Goal: Find specific page/section: Find specific page/section

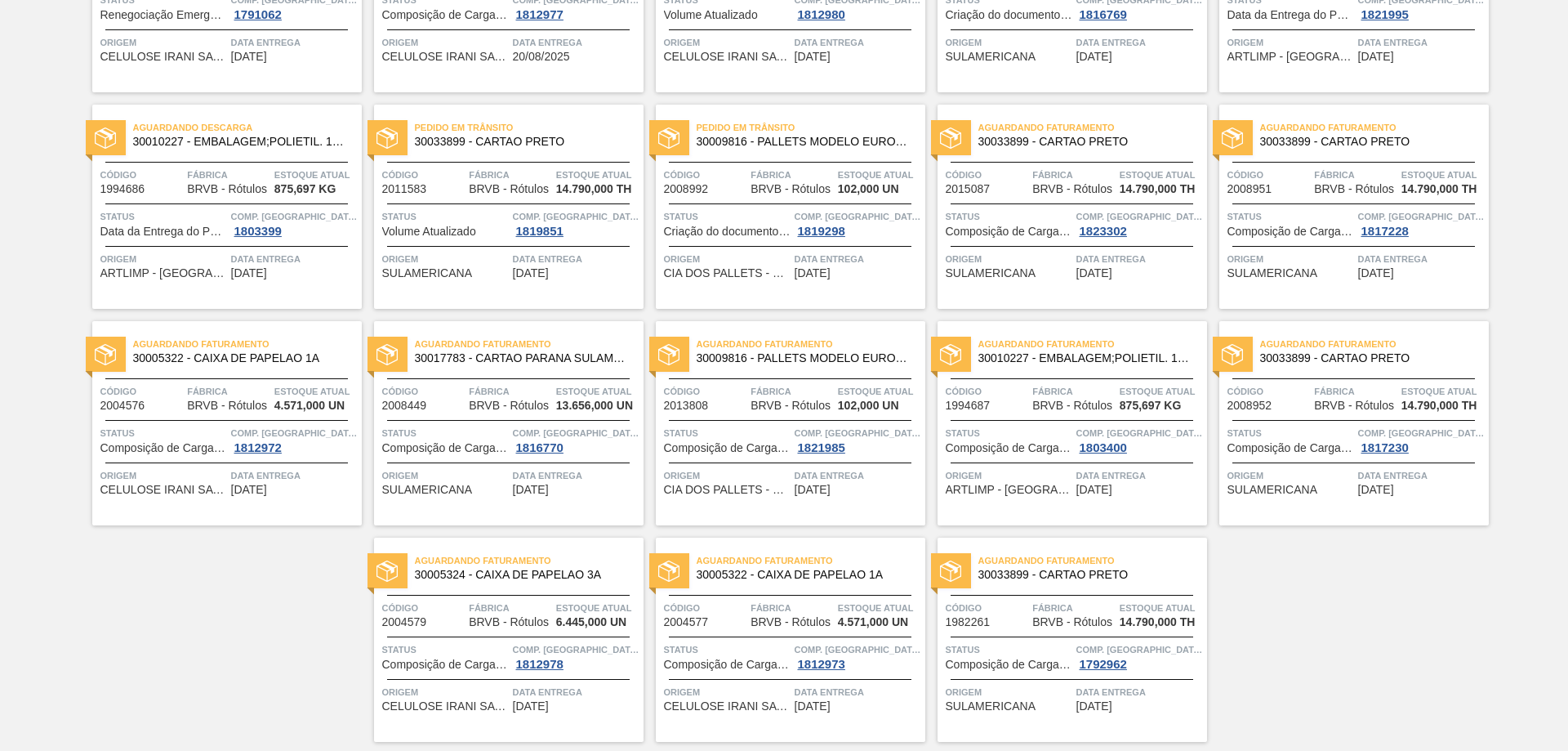
scroll to position [296, 0]
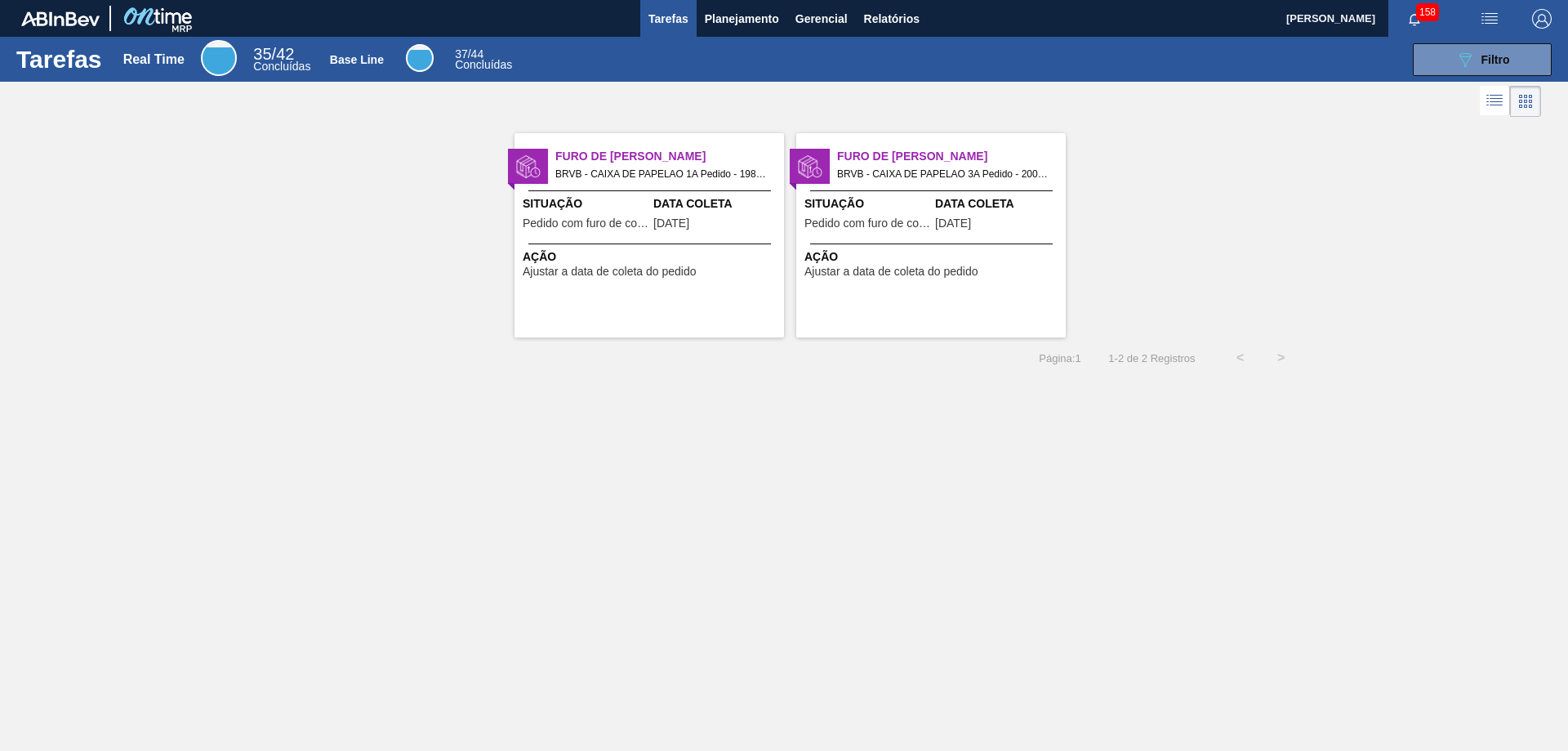
click at [1427, 14] on span "158" at bounding box center [1428, 12] width 23 height 18
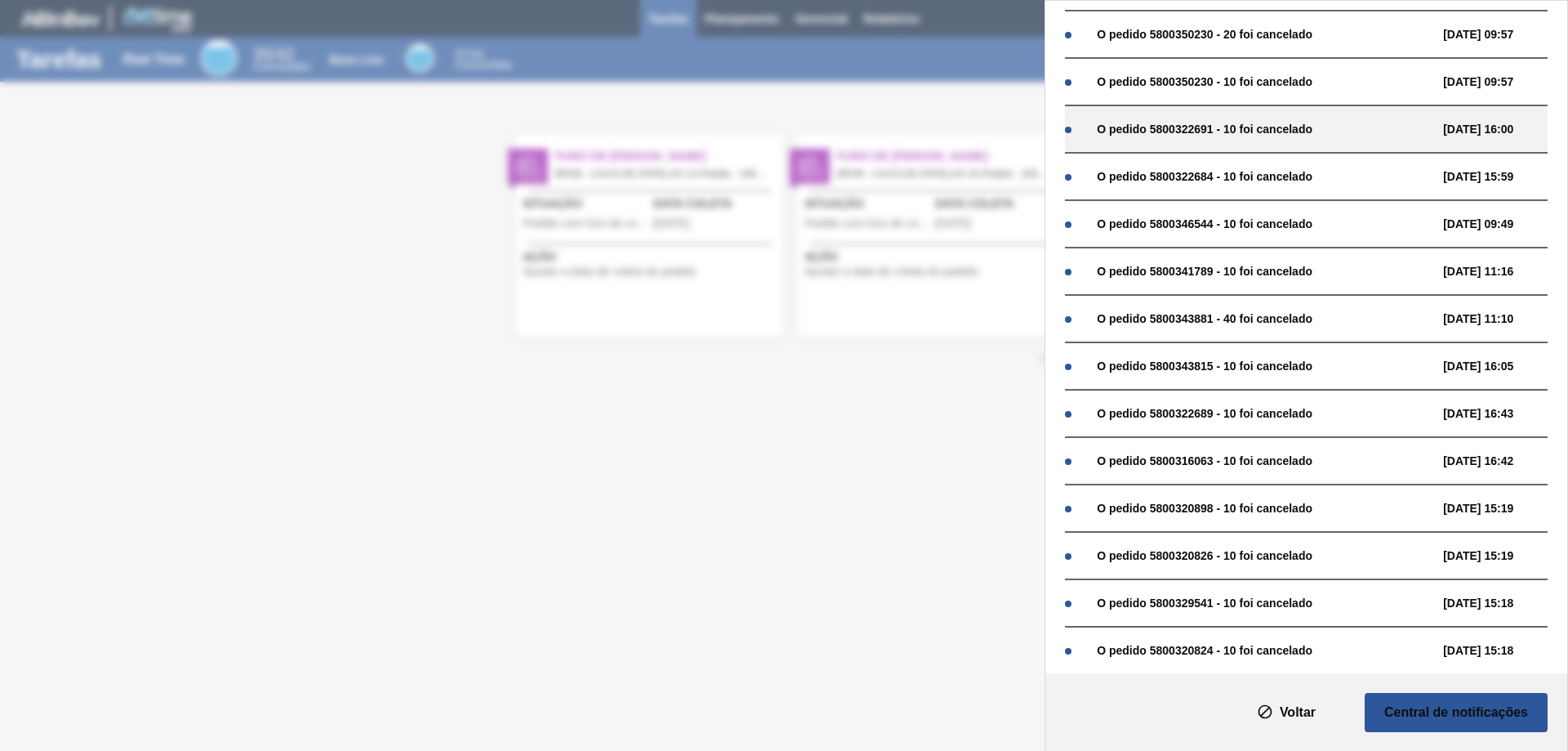
scroll to position [572, 0]
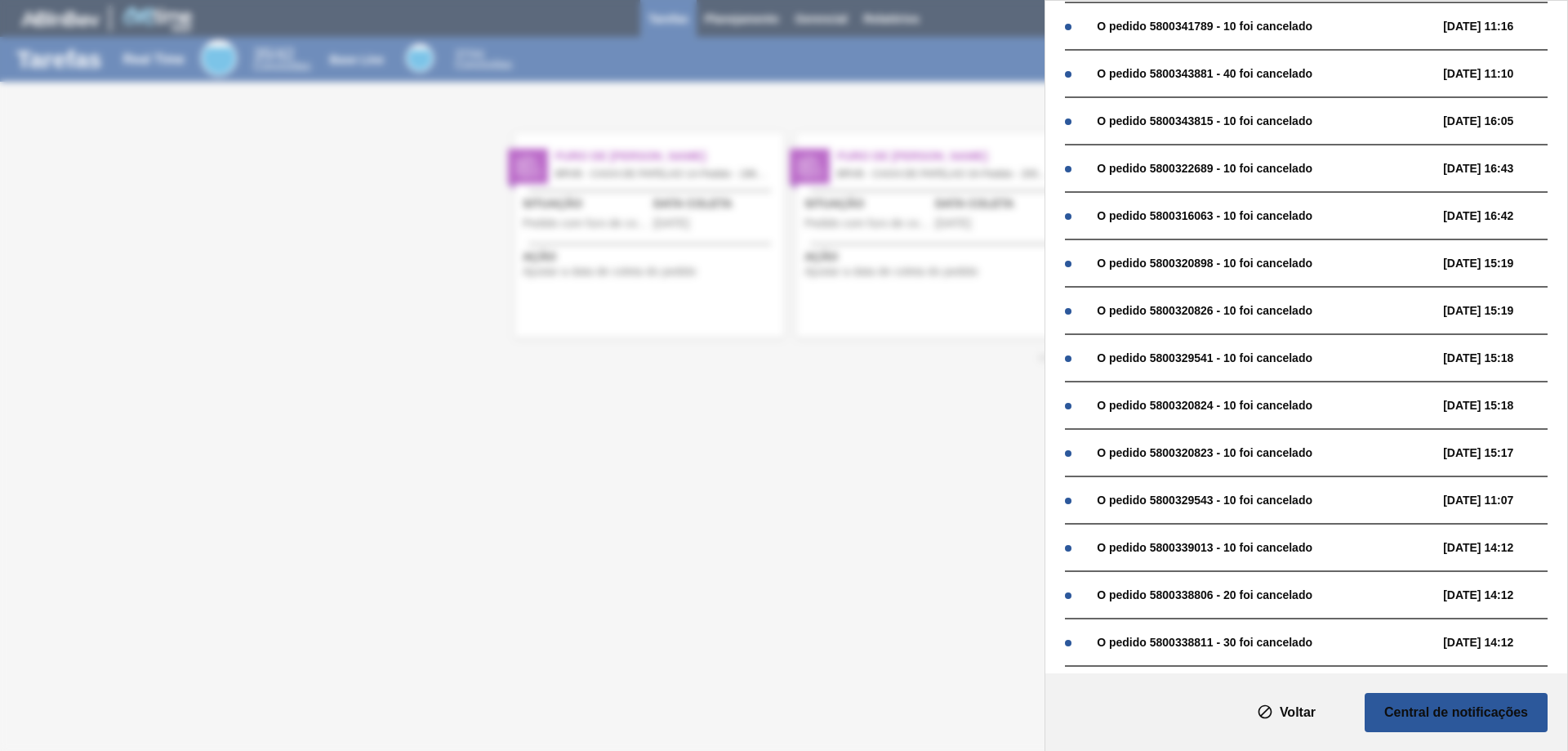
drag, startPoint x: 906, startPoint y: 88, endPoint x: 888, endPoint y: 86, distance: 18.1
click at [902, 91] on div "Notificações Marcar todas como lido O pedido 5800341906 - 10 foi cancelado [DAT…" at bounding box center [784, 375] width 1568 height 751
click at [803, 57] on div "Notificações Marcar todas como lido O pedido 5800341906 - 10 foi cancelado [DAT…" at bounding box center [784, 375] width 1568 height 751
click at [1293, 728] on button "Voltar" at bounding box center [1286, 712] width 131 height 39
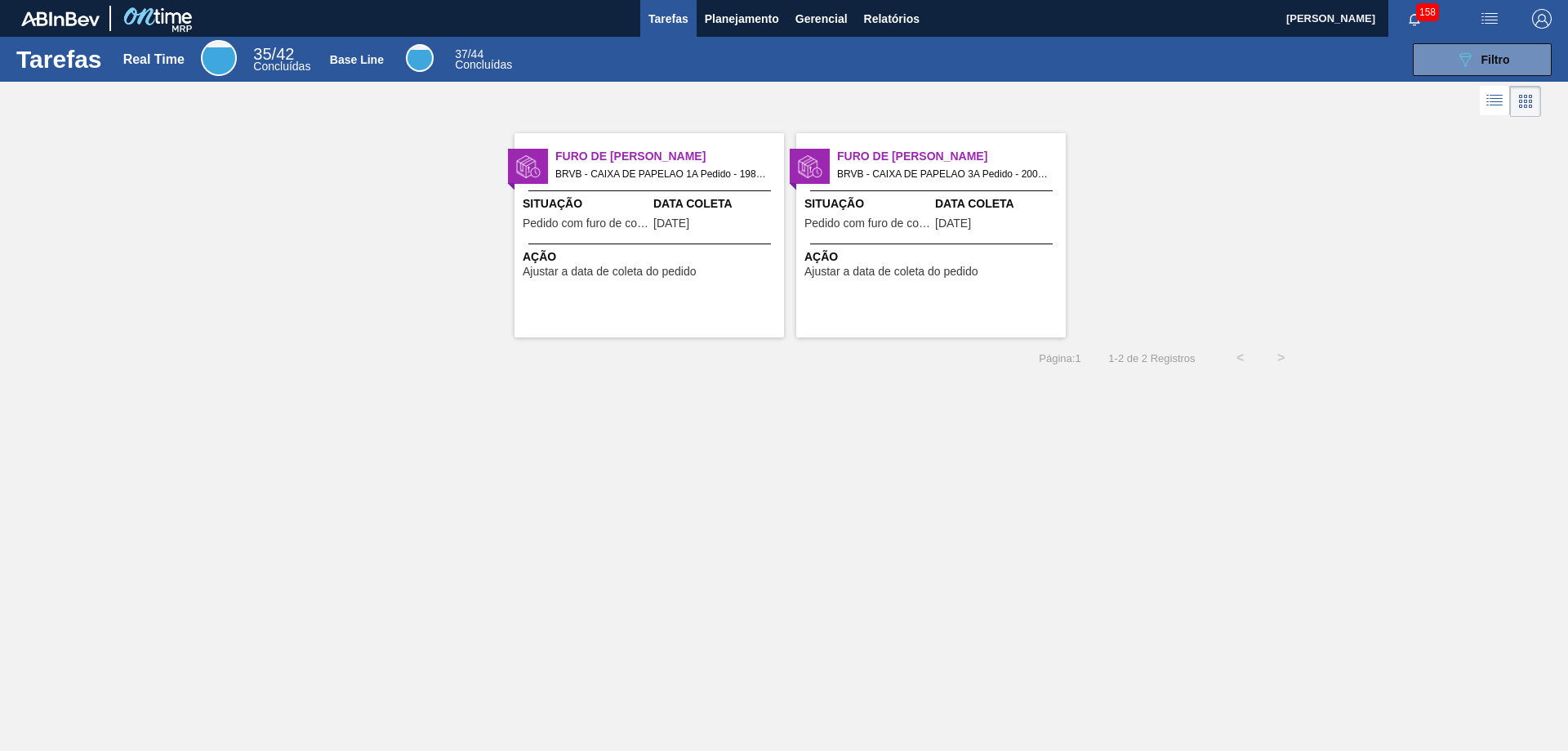
click at [811, 601] on div "Tarefas Real Time 35 / 42 Concluídas Base Line 37 / 44 Concluídas 089F7B8B-B2A5…" at bounding box center [784, 357] width 1568 height 641
click at [728, 24] on span "Planejamento" at bounding box center [741, 18] width 74 height 20
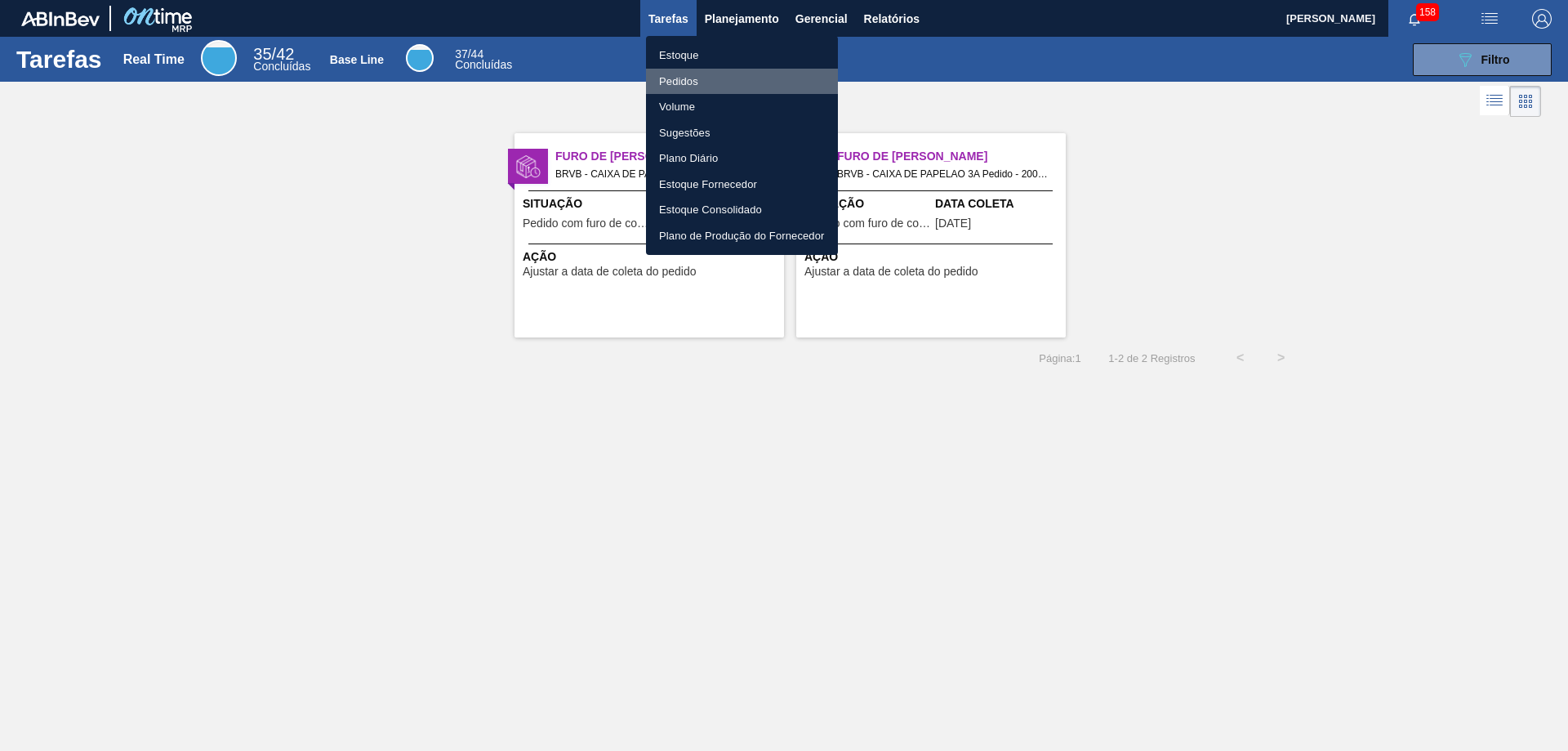
click at [695, 80] on li "Pedidos" at bounding box center [742, 81] width 192 height 27
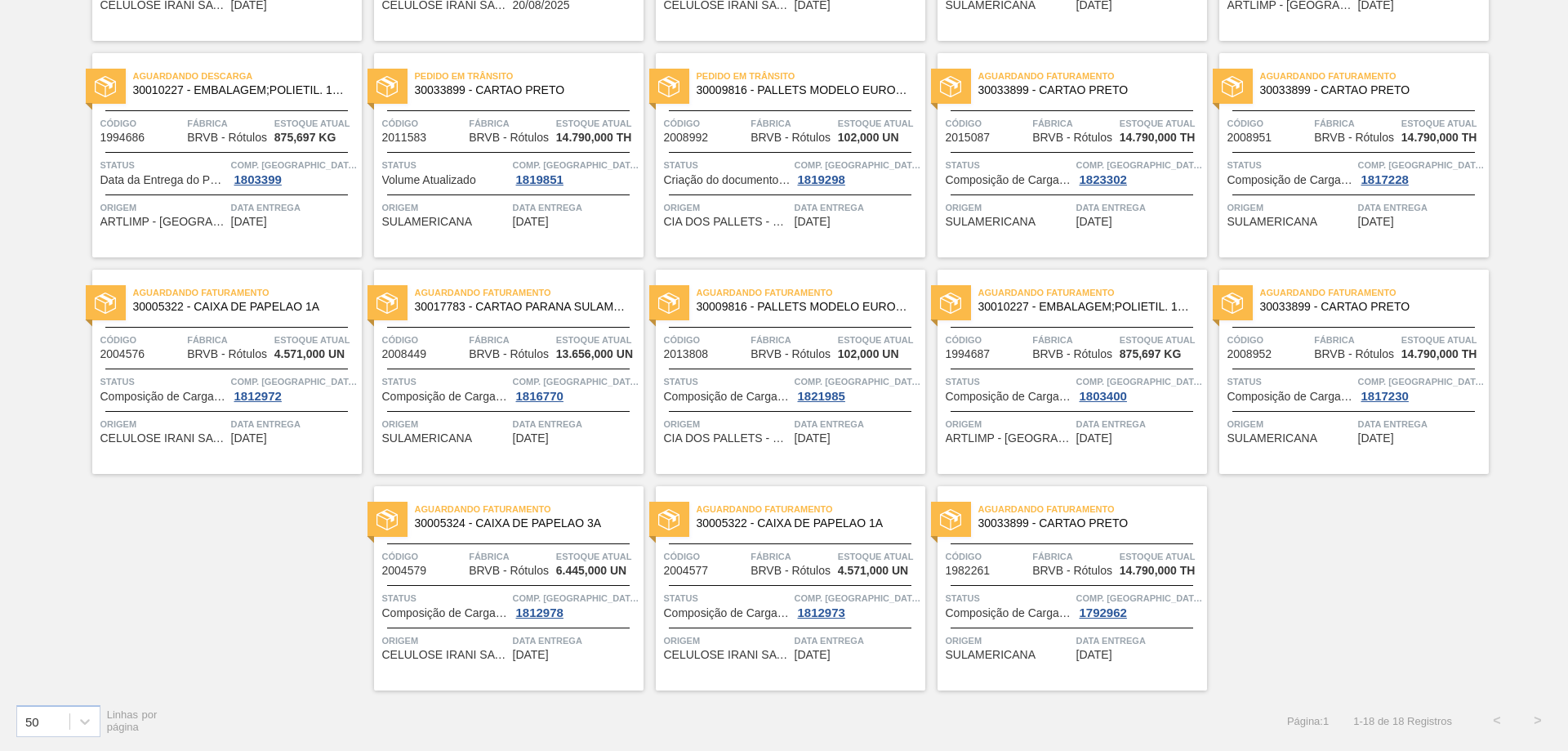
scroll to position [134, 0]
